Goal: Task Accomplishment & Management: Manage account settings

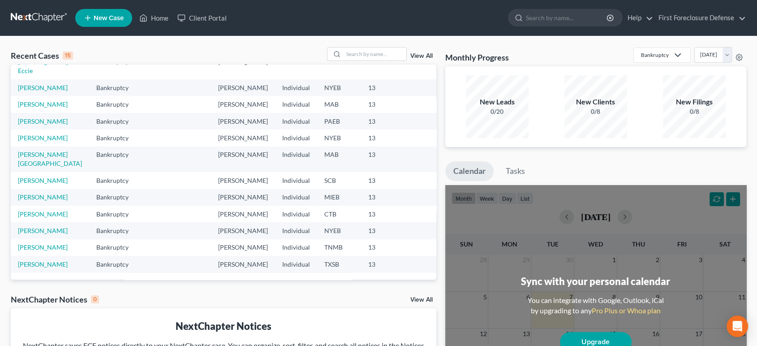
scroll to position [99, 0]
click at [42, 167] on link "[PERSON_NAME][GEOGRAPHIC_DATA]" at bounding box center [50, 159] width 64 height 17
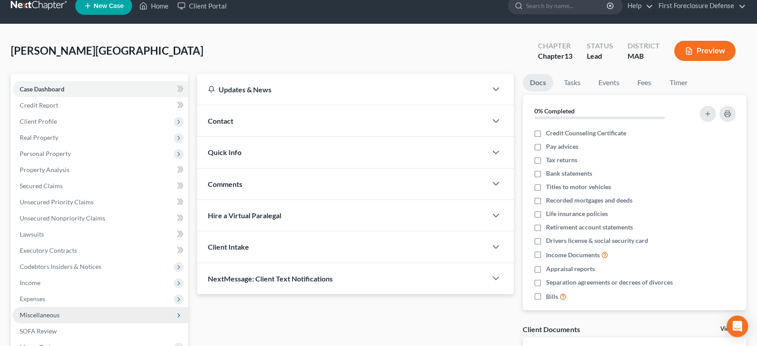
scroll to position [146, 0]
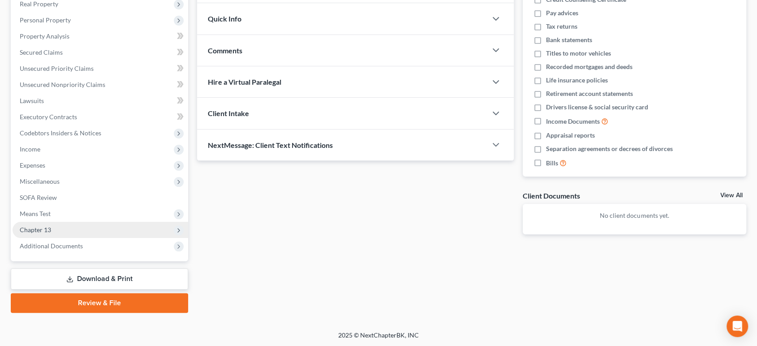
click at [42, 230] on span "Chapter 13" at bounding box center [35, 230] width 31 height 8
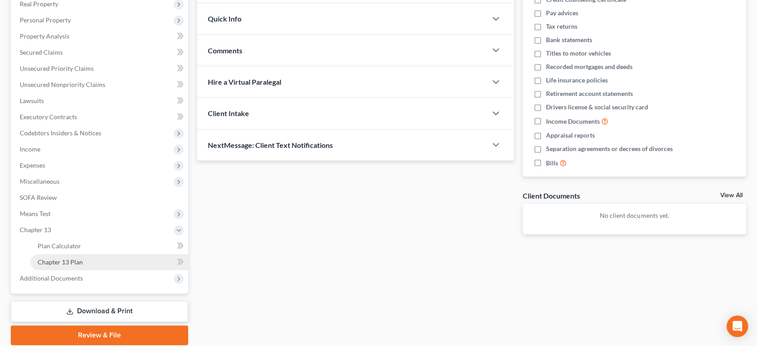
click at [52, 263] on span "Chapter 13 Plan" at bounding box center [60, 262] width 45 height 8
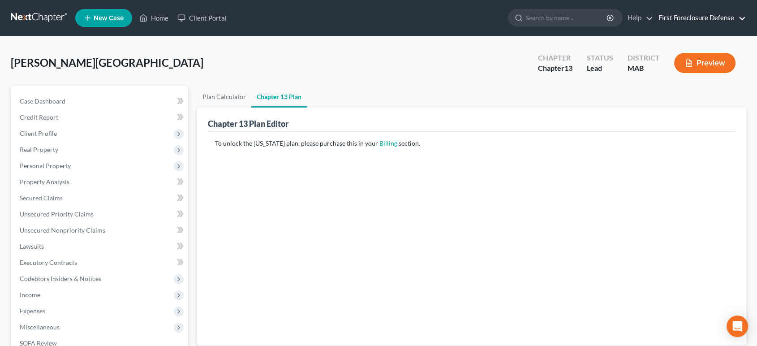
click at [742, 18] on link "First Foreclosure Defense" at bounding box center [700, 18] width 92 height 16
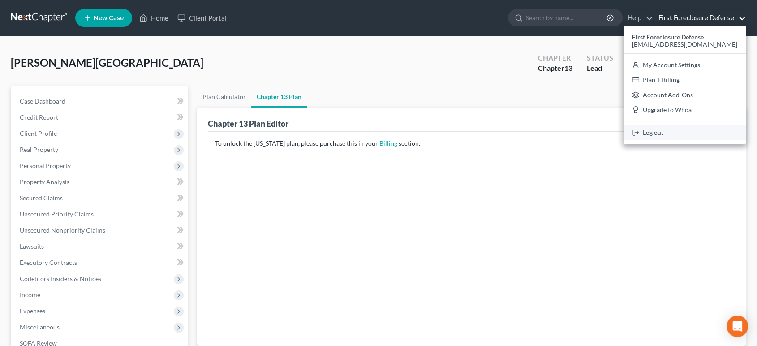
click at [689, 131] on link "Log out" at bounding box center [685, 132] width 122 height 15
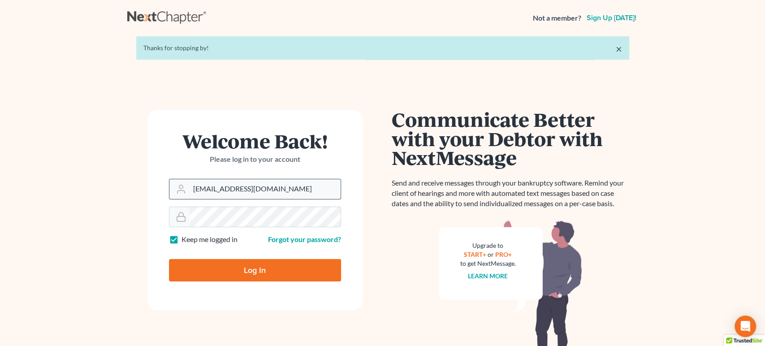
click at [272, 185] on input "[EMAIL_ADDRESS][DOMAIN_NAME]" at bounding box center [264, 189] width 151 height 20
type input "christa03952@gmail.com"
click at [270, 262] on input "Log In" at bounding box center [255, 270] width 172 height 22
type input "Thinking..."
